Goal: Transaction & Acquisition: Purchase product/service

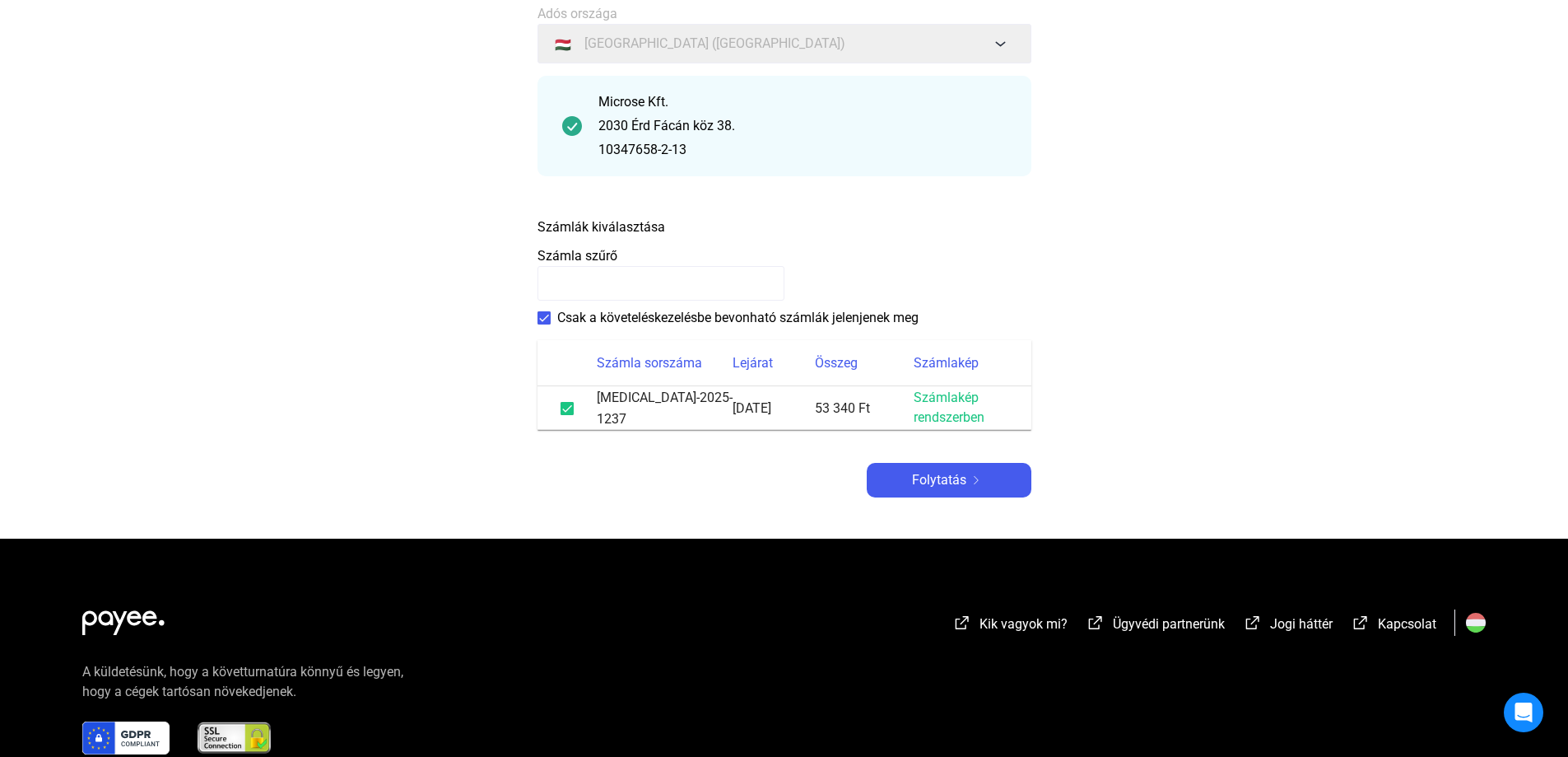
scroll to position [164, 0]
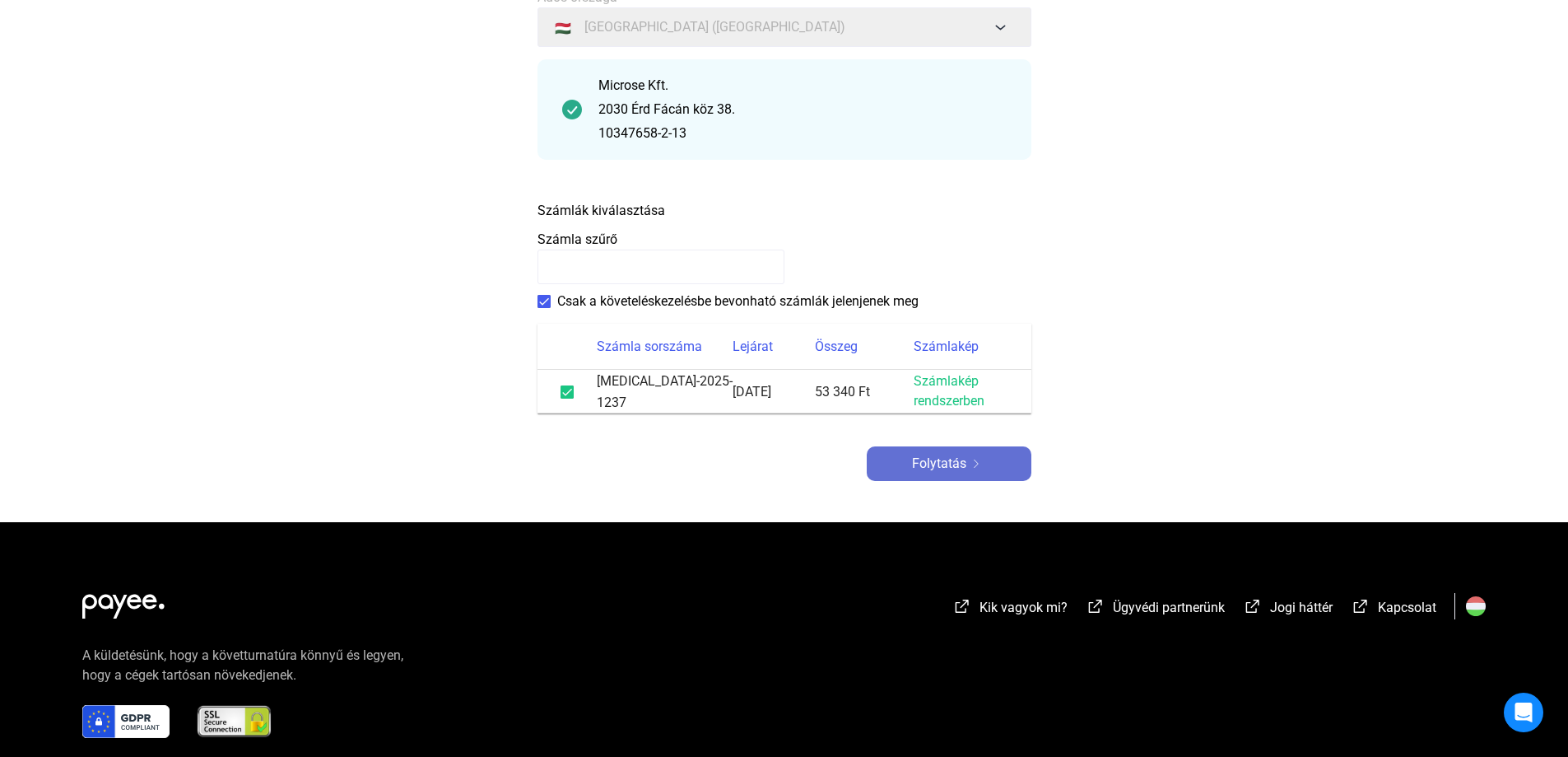
click at [953, 455] on font "Folytatás" at bounding box center [939, 463] width 54 height 16
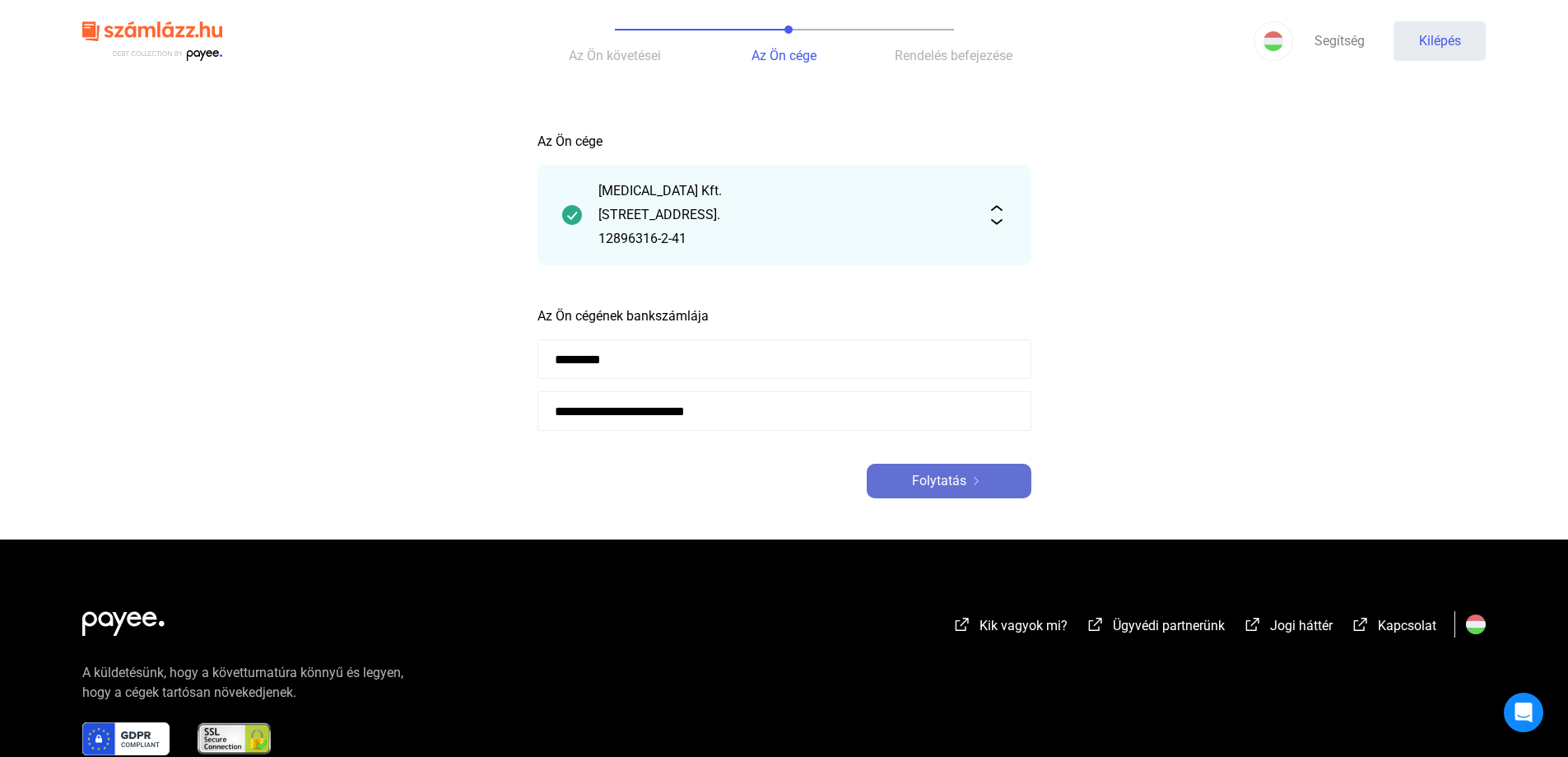
click at [961, 483] on font "Folytatás" at bounding box center [939, 480] width 54 height 16
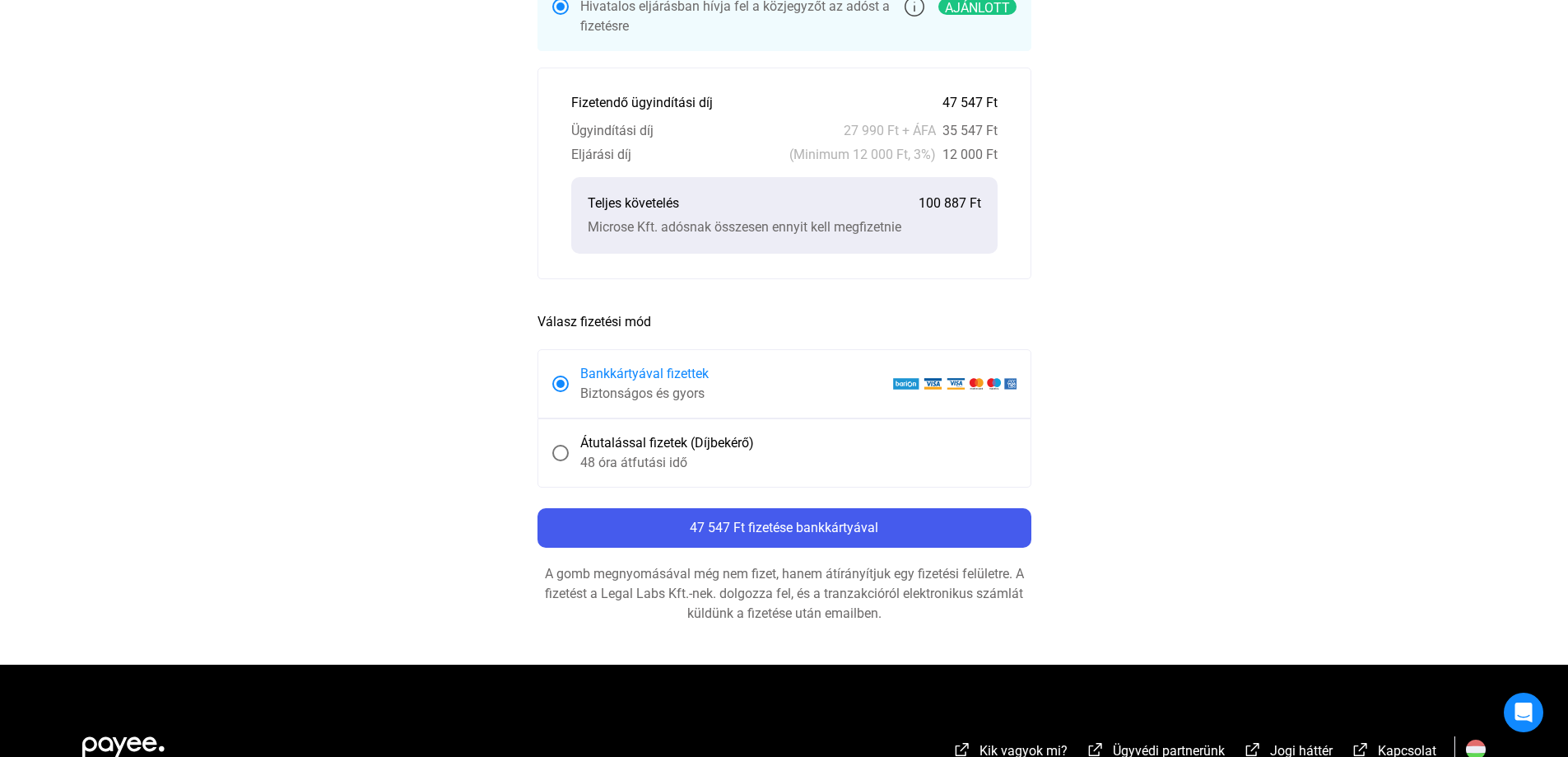
scroll to position [577, 0]
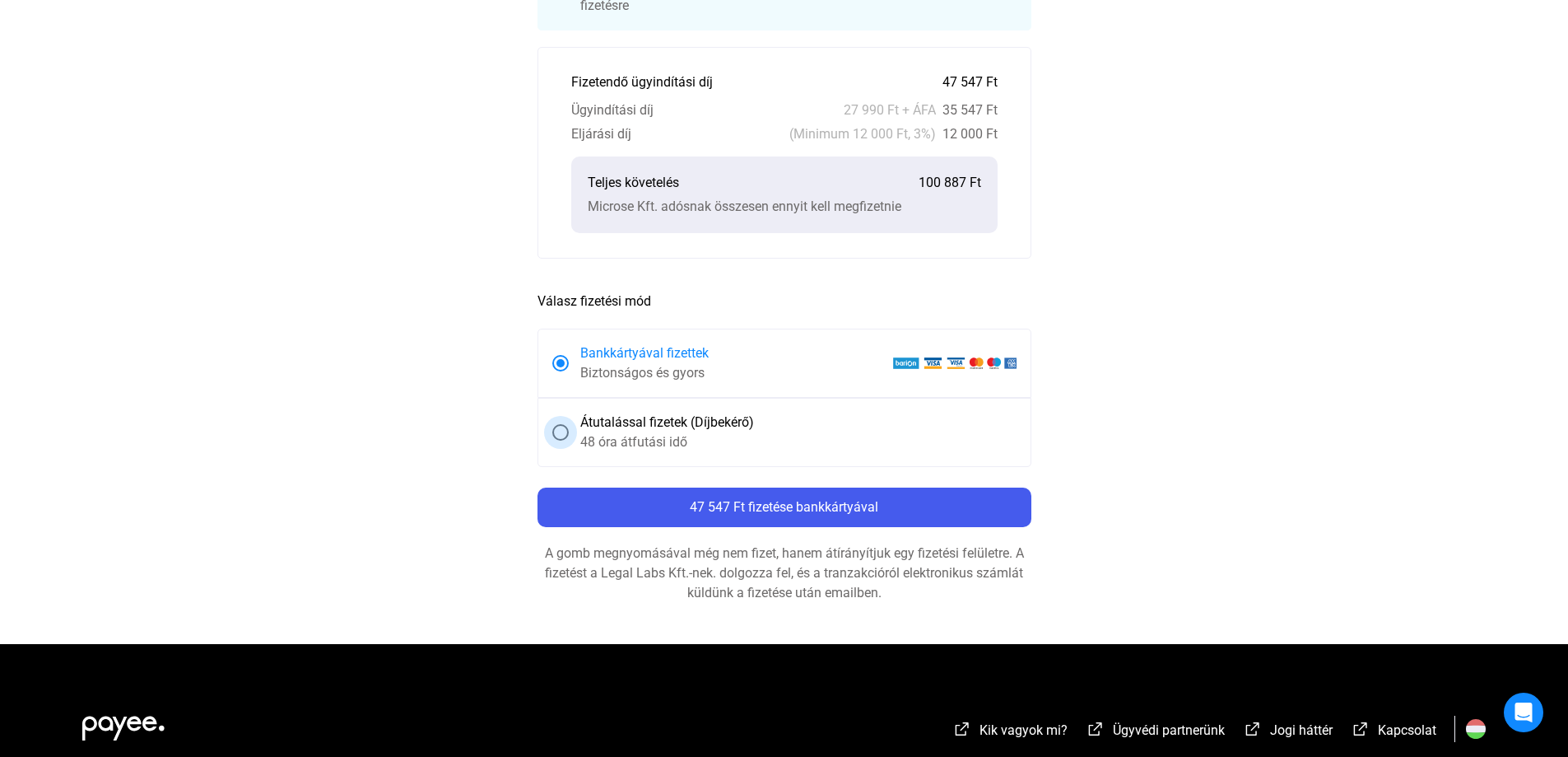
click at [563, 432] on span at bounding box center [561, 433] width 17 height 17
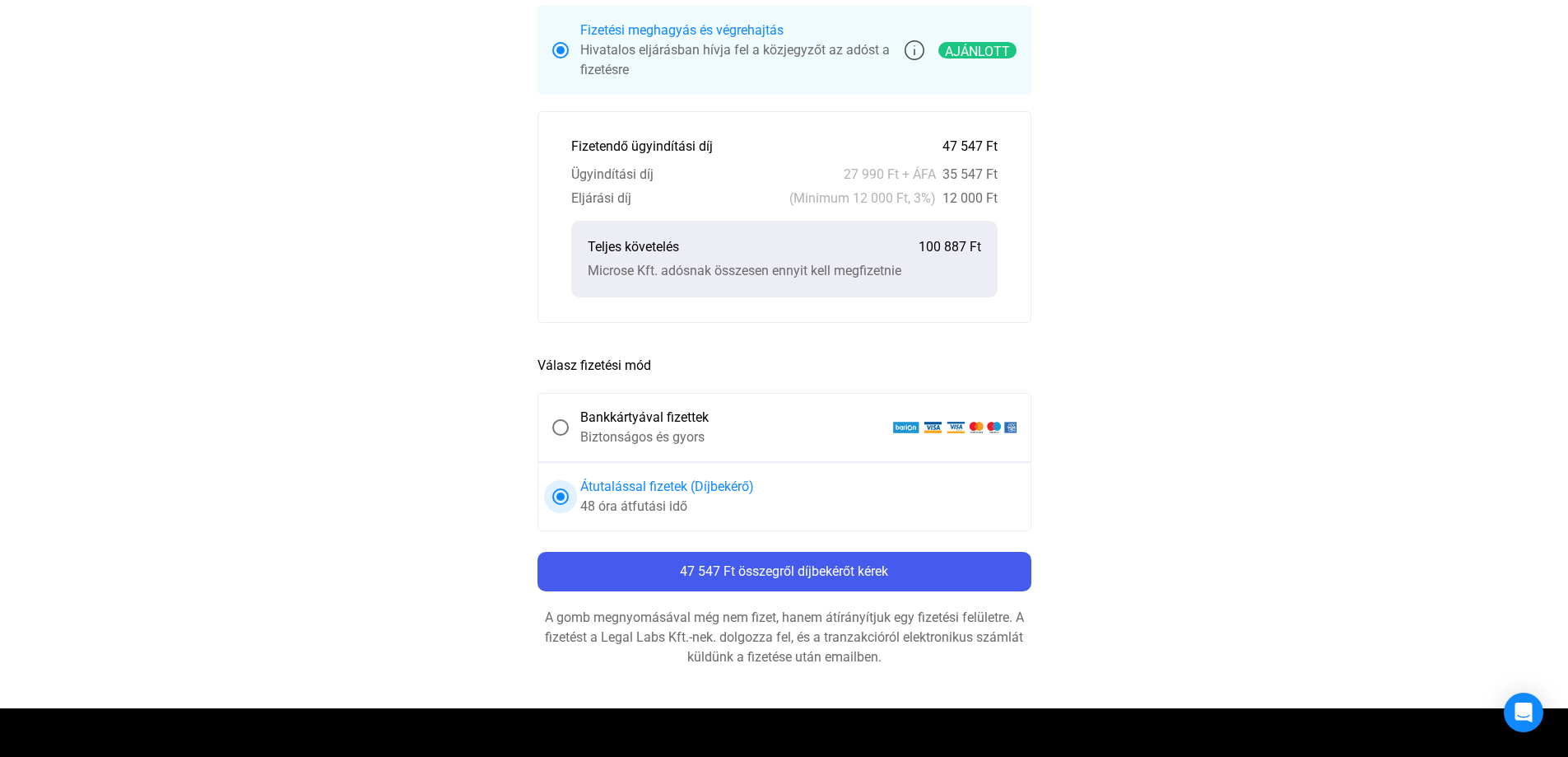
scroll to position [659, 0]
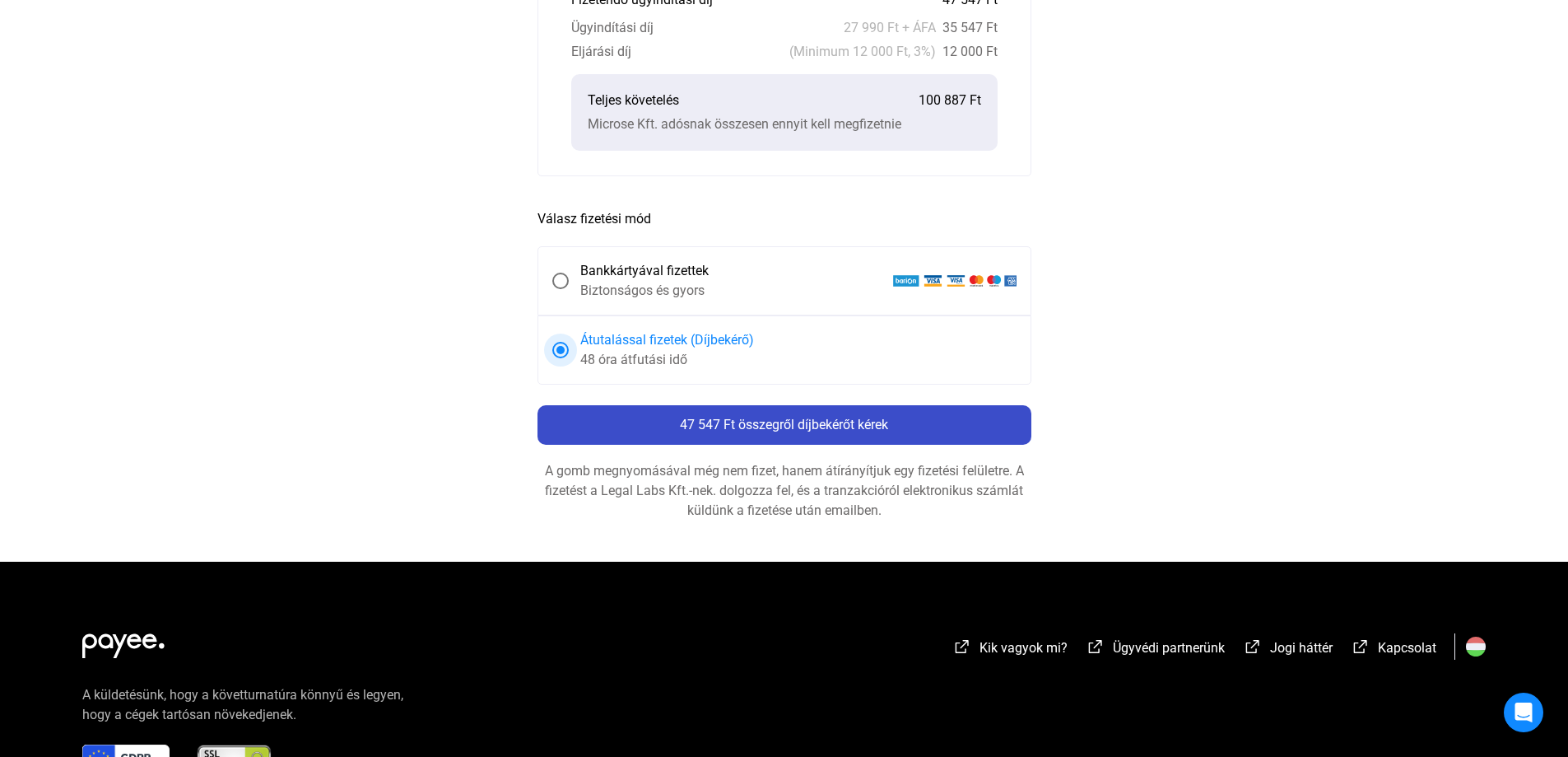
click at [804, 422] on font "47 547 Ft összegről díjbekérőt kérek" at bounding box center [784, 424] width 208 height 16
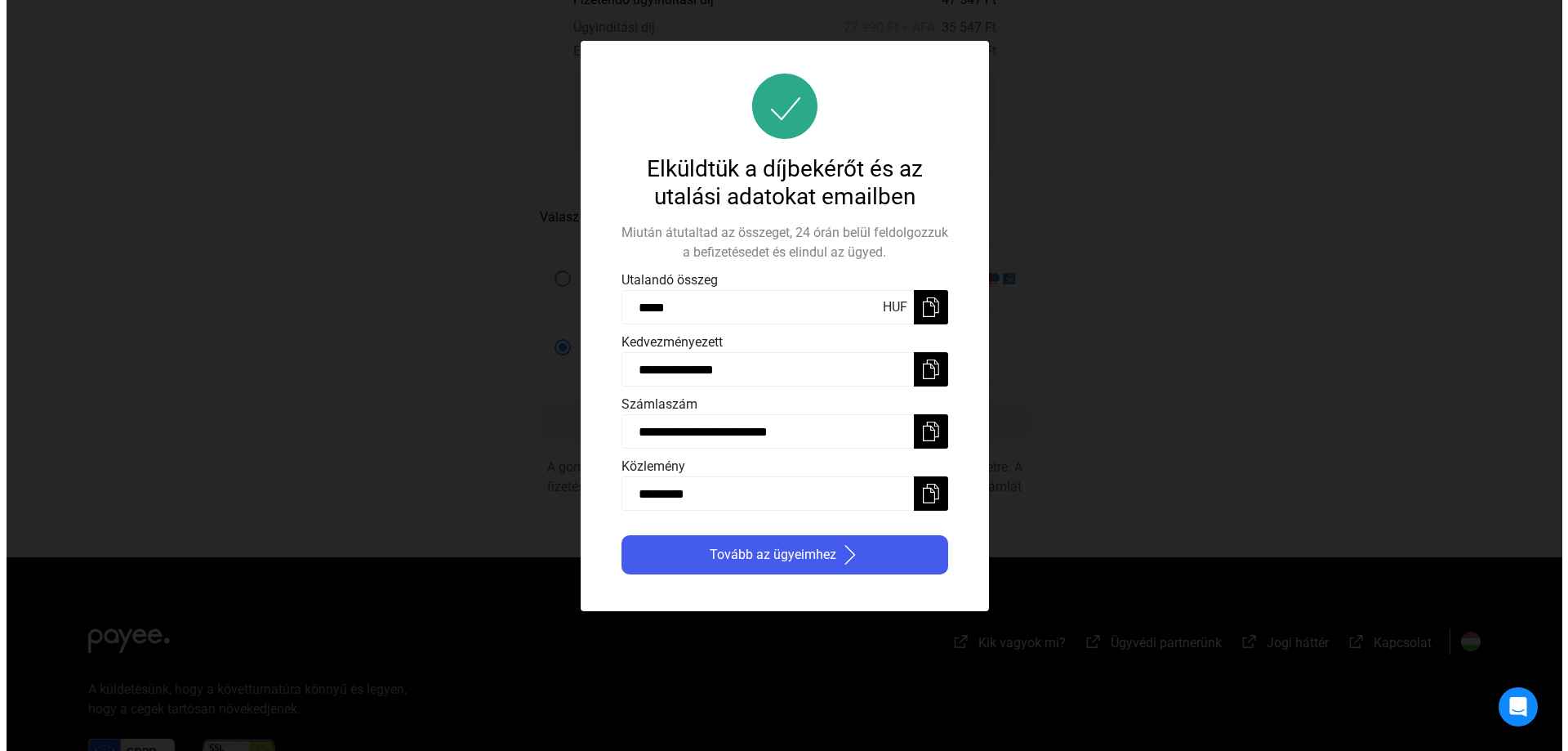
scroll to position [0, 0]
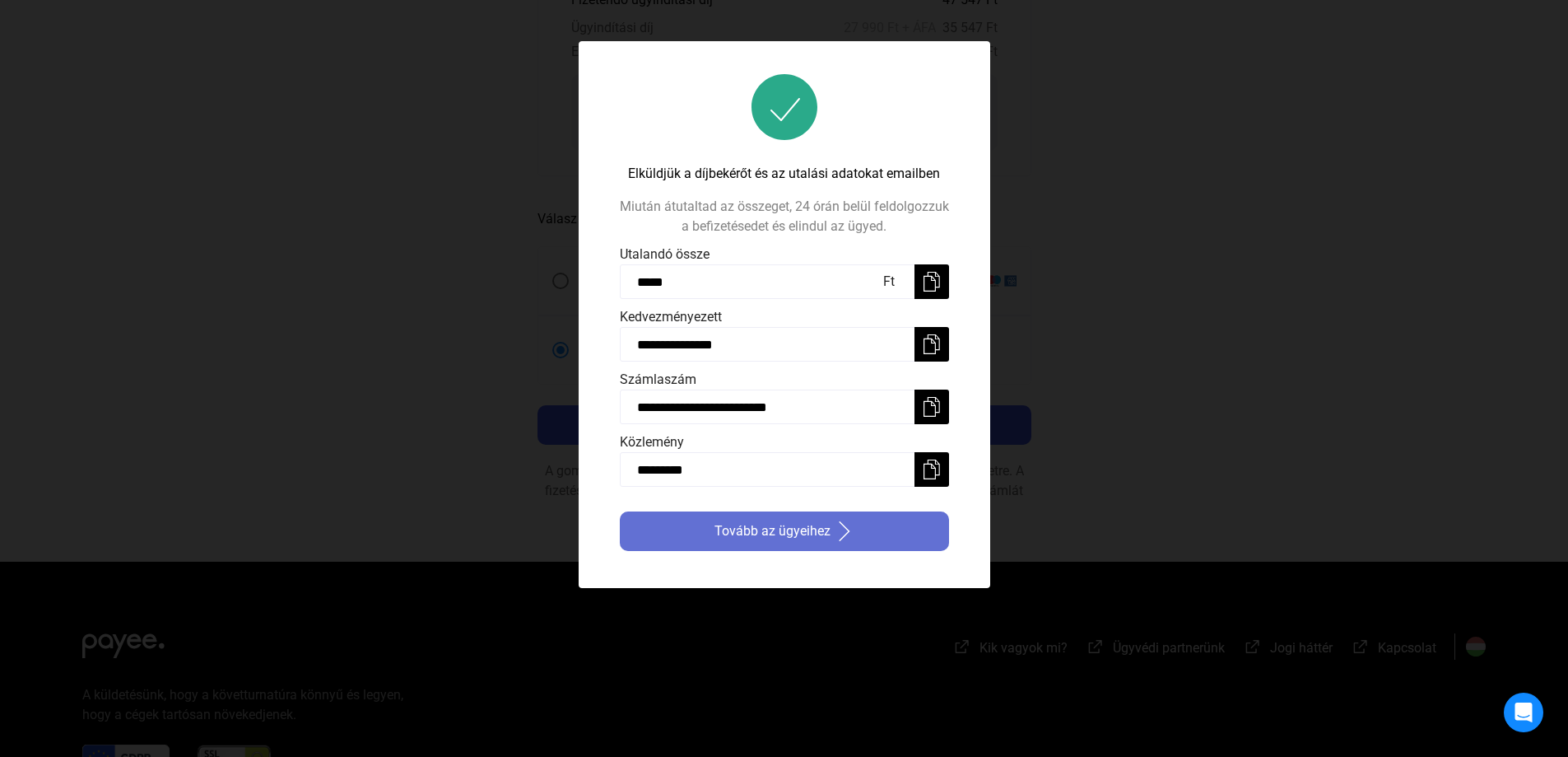
click at [805, 524] on font "Tovább az ügyeihez" at bounding box center [773, 530] width 116 height 16
